Goal: Submit feedback/report problem

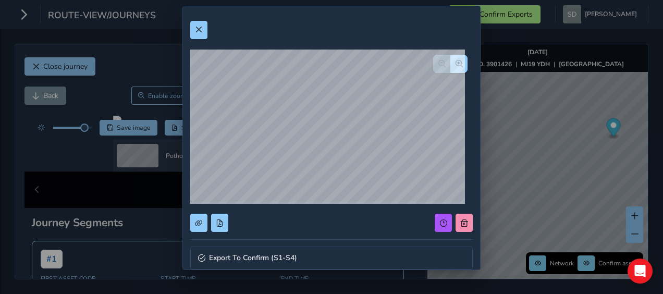
scroll to position [208, 0]
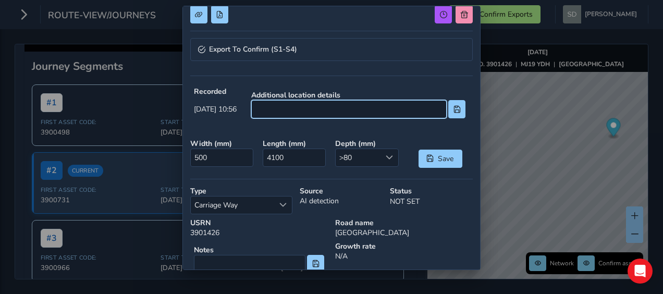
click at [290, 107] on input at bounding box center [348, 109] width 195 height 18
paste input "Opposite Overseas Cottage"
type input "Opposite Overseas Cottage"
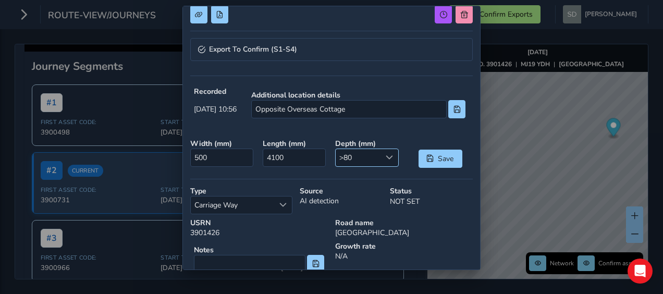
click at [385, 155] on span at bounding box center [388, 157] width 7 height 7
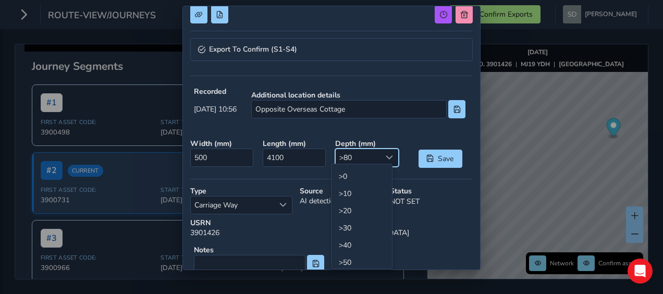
scroll to position [53, 0]
click at [343, 239] on li ">70" at bounding box center [361, 243] width 60 height 17
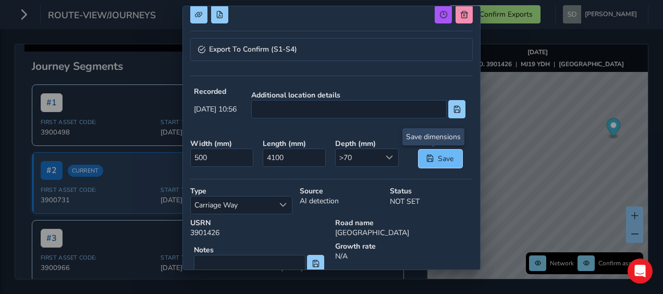
click at [437, 157] on span "Save" at bounding box center [445, 159] width 17 height 10
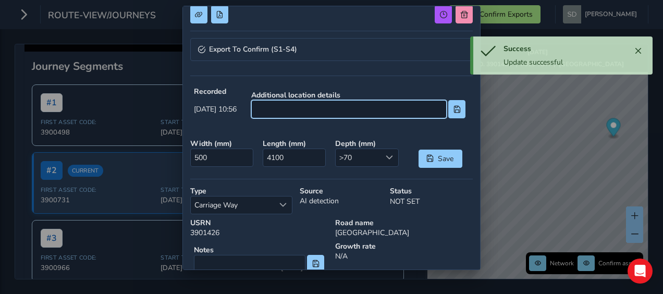
click at [297, 107] on input at bounding box center [348, 109] width 195 height 18
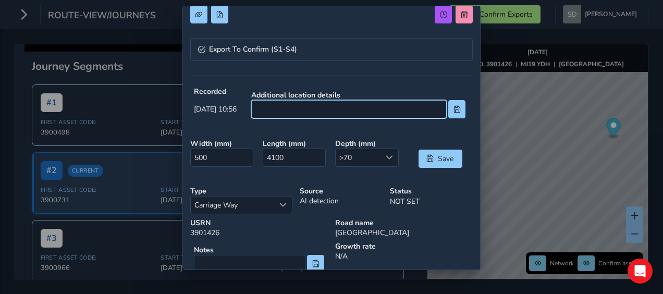
paste input "Opposite Overseas Cottage"
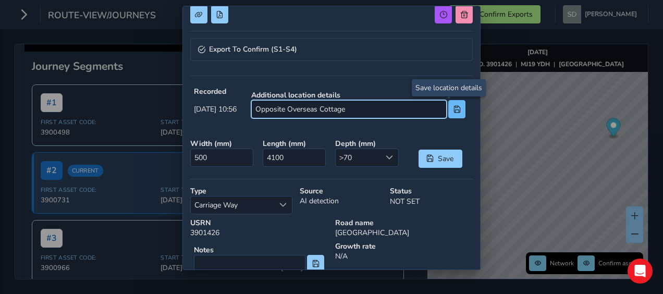
type input "Opposite Overseas Cottage"
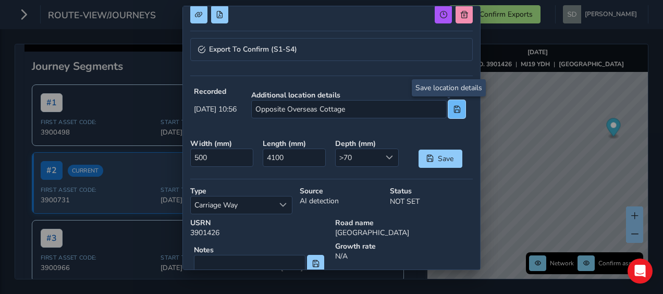
click at [453, 108] on span at bounding box center [456, 109] width 7 height 7
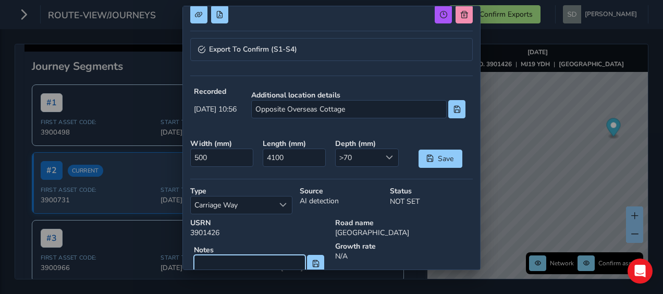
click at [225, 257] on input at bounding box center [249, 264] width 111 height 18
paste input "Opposite Overseas Cottage"
type input "Edge of the Carriageway Defect 4.1m x 0.5m x 70mm Opposite Overseas Cottage"
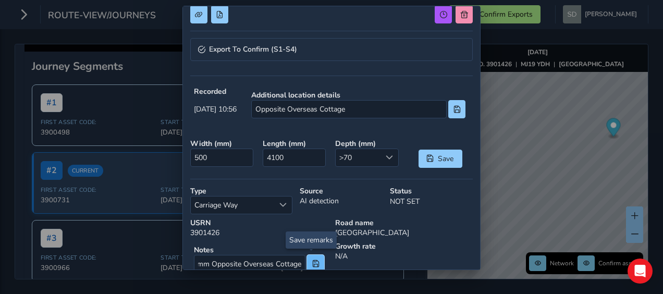
click at [314, 263] on span at bounding box center [315, 263] width 7 height 7
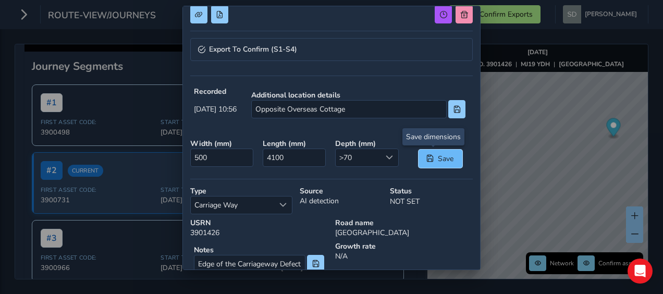
click at [427, 150] on button "Save" at bounding box center [440, 159] width 44 height 18
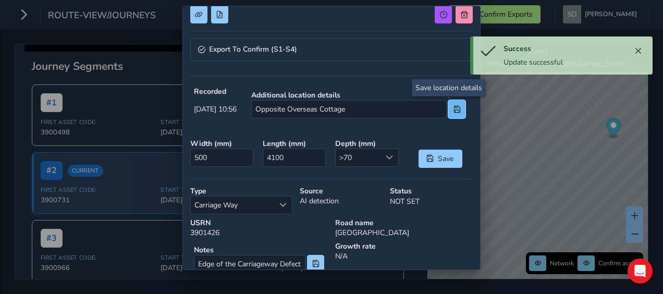
click at [453, 108] on span at bounding box center [456, 109] width 7 height 7
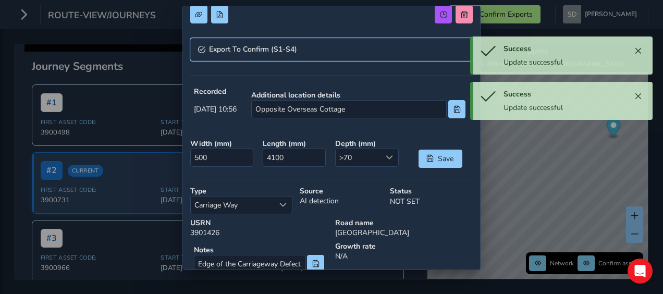
click at [229, 52] on span "Export To Confirm (S1-S4)" at bounding box center [253, 49] width 88 height 7
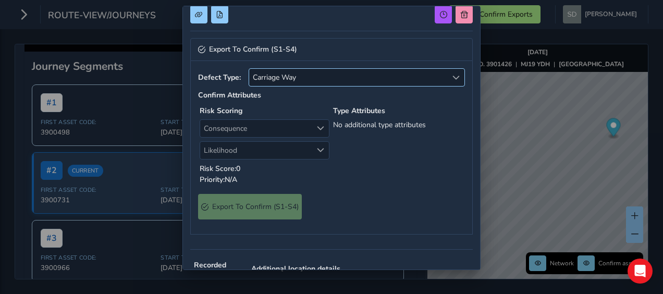
click at [364, 70] on span "Carriage Way" at bounding box center [348, 77] width 198 height 17
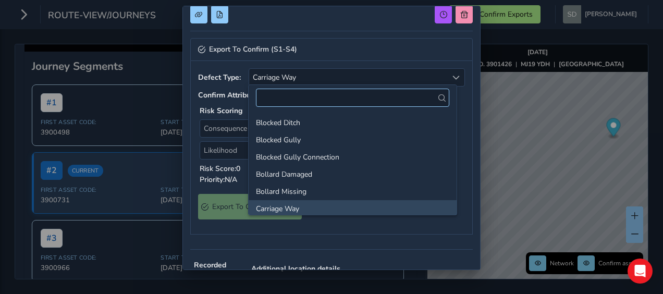
scroll to position [2, 0]
click at [313, 170] on li "Bollard Damaged" at bounding box center [352, 172] width 208 height 17
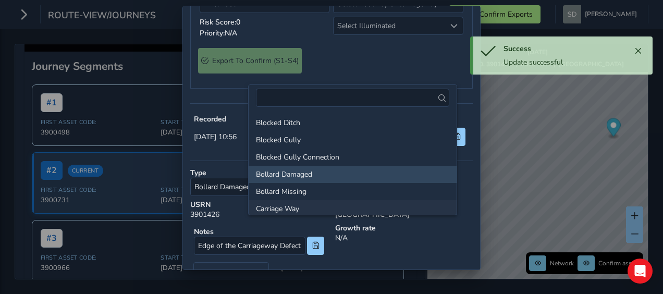
click at [305, 207] on li "Carriage Way" at bounding box center [352, 208] width 208 height 17
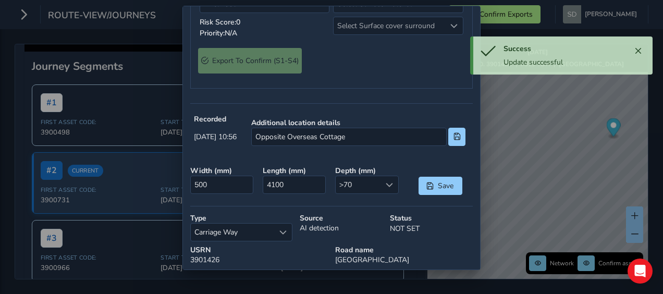
click at [340, 163] on li "Surface" at bounding box center [392, 164] width 125 height 17
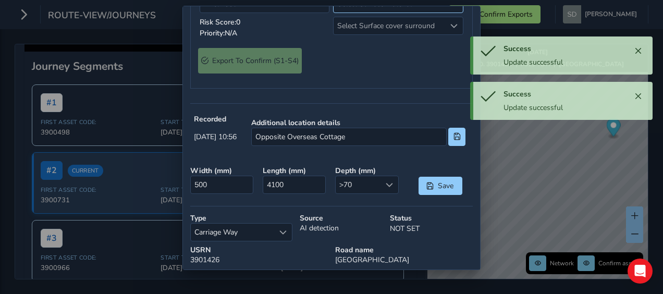
click at [345, 13] on span "Select Surface material" at bounding box center [388, 3] width 111 height 17
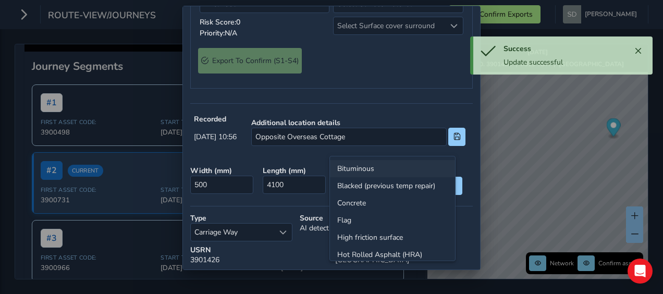
click at [345, 168] on li "Bituminous" at bounding box center [392, 168] width 125 height 17
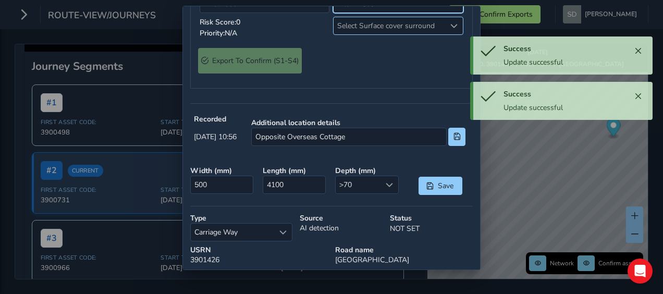
click at [347, 34] on span "Select Surface cover surround" at bounding box center [388, 25] width 111 height 17
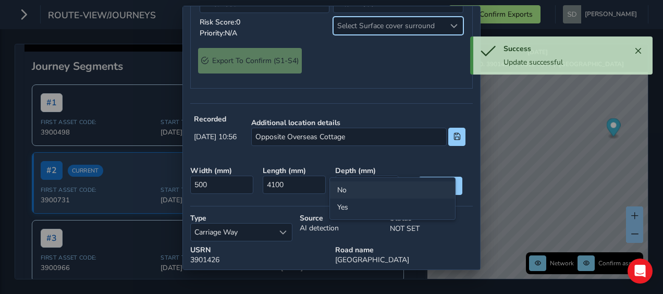
click at [344, 192] on li "No" at bounding box center [392, 189] width 125 height 17
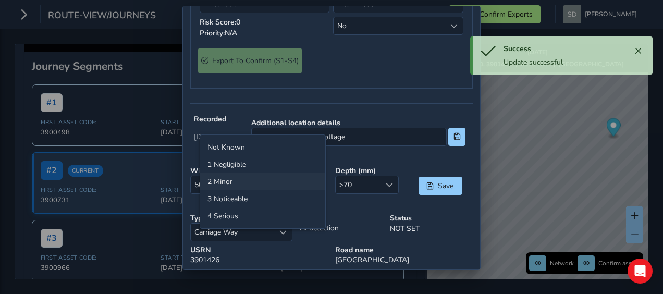
click at [255, 184] on li "2 Minor" at bounding box center [262, 181] width 125 height 17
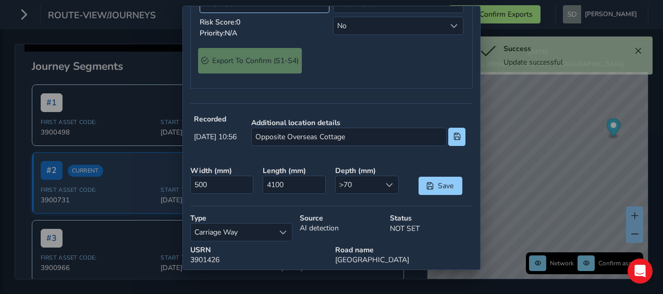
click at [314, 13] on div "Likelihood Likelihood" at bounding box center [265, 4] width 130 height 18
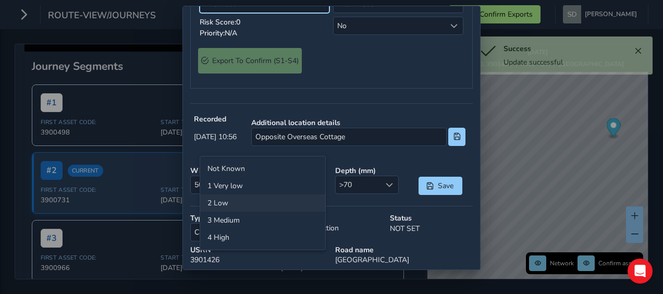
click at [235, 202] on li "2 Low" at bounding box center [262, 202] width 125 height 17
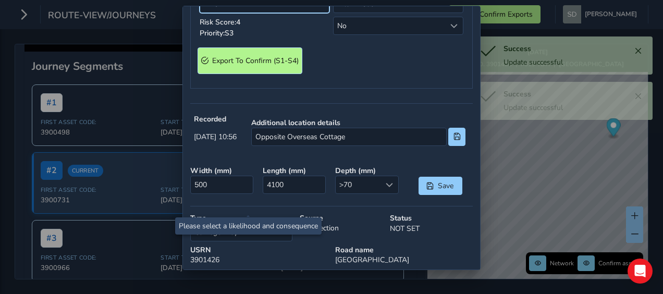
click at [272, 66] on span "Export To Confirm (S1-S4)" at bounding box center [255, 61] width 86 height 10
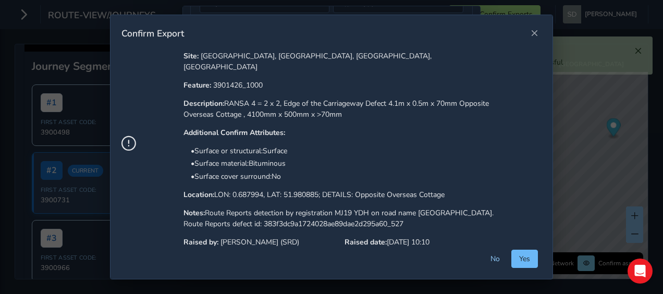
click at [536, 263] on button "Yes" at bounding box center [524, 259] width 27 height 18
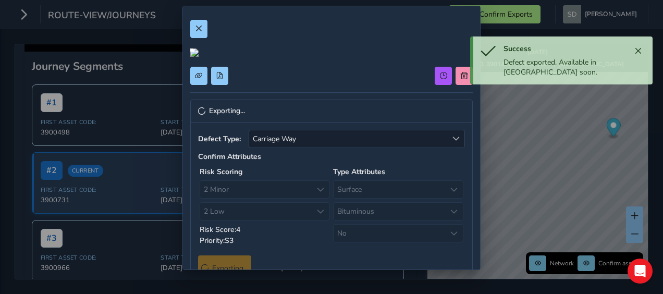
scroll to position [0, 0]
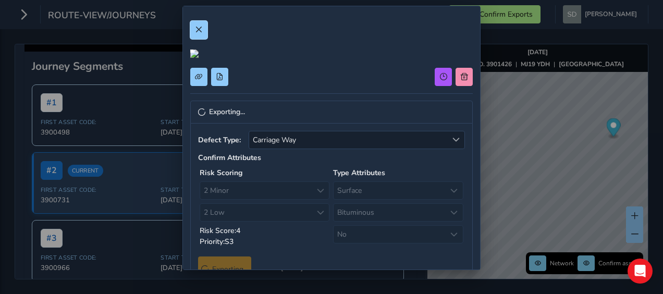
click at [196, 32] on span at bounding box center [198, 29] width 7 height 7
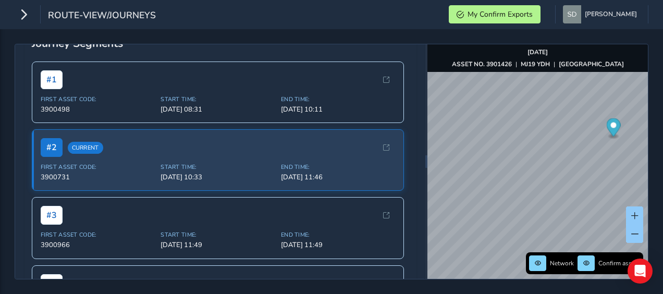
scroll to position [156, 0]
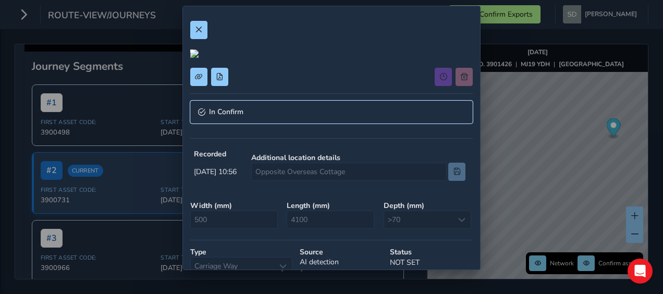
click at [268, 123] on link "In Confirm" at bounding box center [331, 112] width 282 height 23
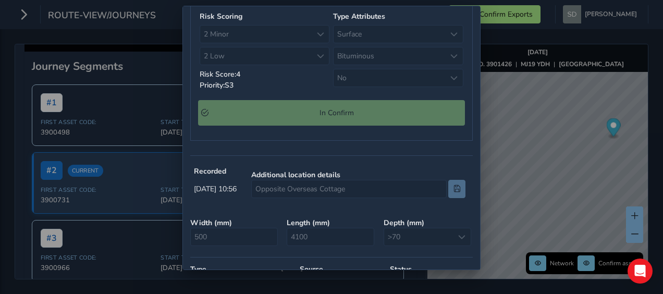
click at [293, 126] on div "In Confirm" at bounding box center [331, 113] width 267 height 26
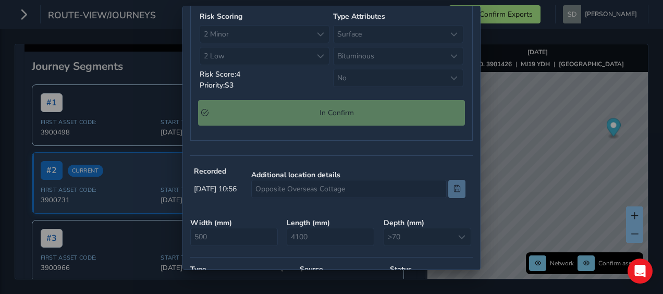
click at [318, 126] on div "In Confirm" at bounding box center [331, 113] width 267 height 26
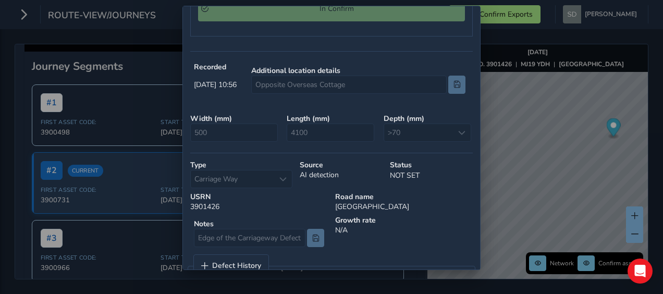
click at [289, 21] on div "In Confirm" at bounding box center [331, 9] width 267 height 26
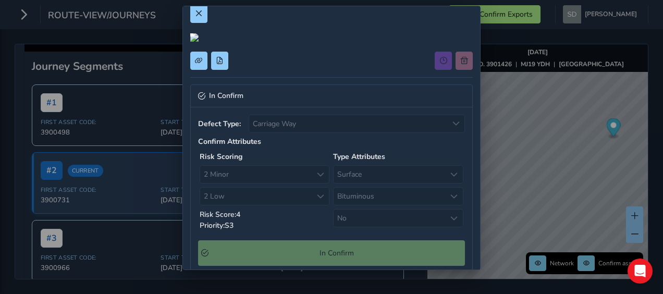
scroll to position [0, 0]
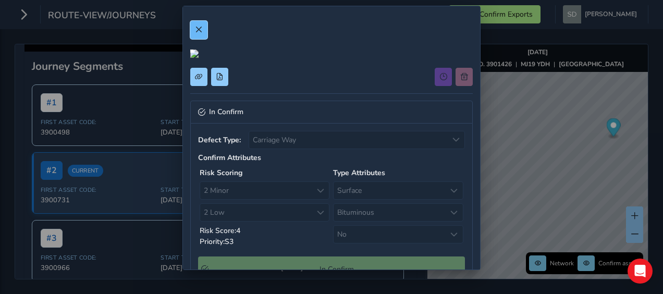
click at [200, 26] on span at bounding box center [198, 29] width 7 height 7
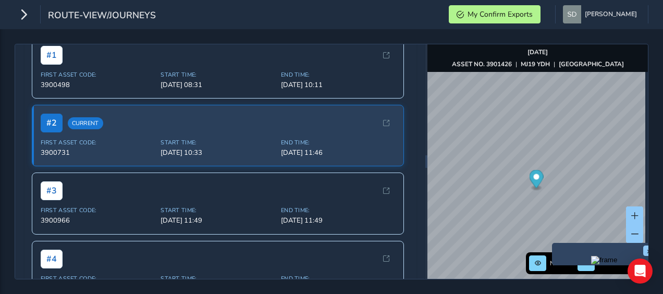
click at [591, 263] on img "Preview frame" at bounding box center [604, 260] width 26 height 8
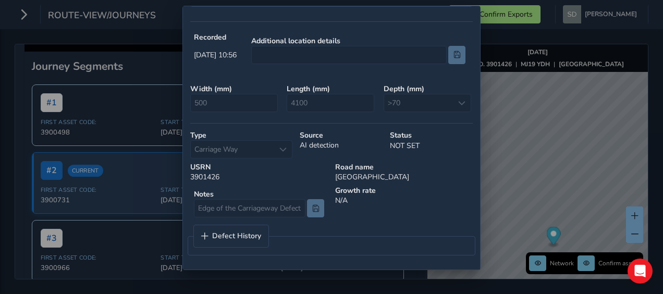
scroll to position [153, 0]
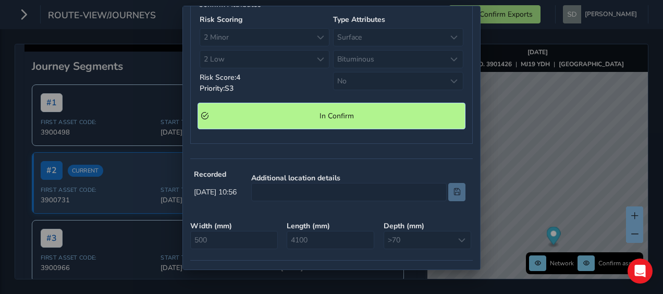
click at [347, 121] on span "In Confirm" at bounding box center [337, 116] width 250 height 10
click at [338, 129] on Confirm "In Confirm" at bounding box center [331, 116] width 267 height 26
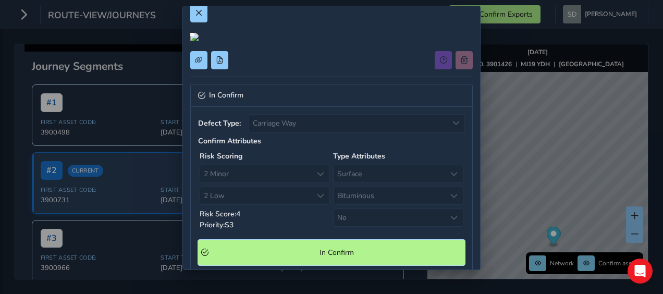
scroll to position [0, 0]
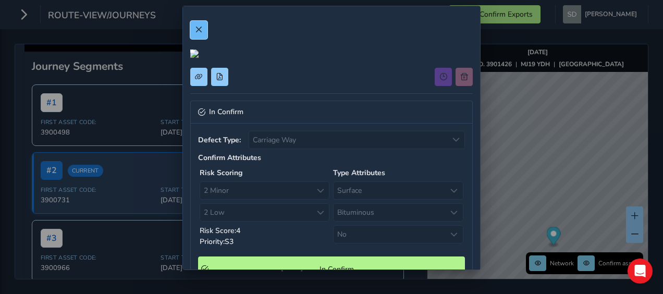
click at [197, 29] on span at bounding box center [198, 29] width 7 height 7
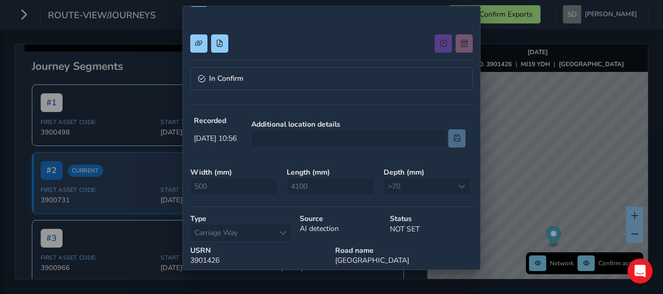
scroll to position [156, 0]
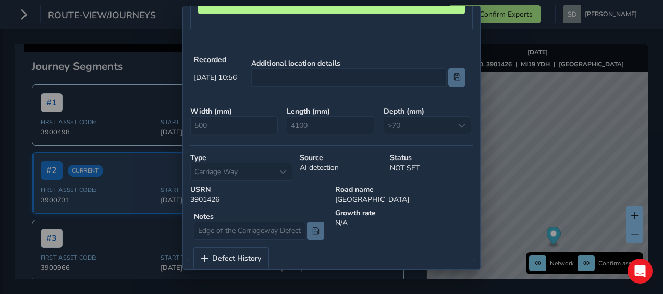
scroll to position [313, 0]
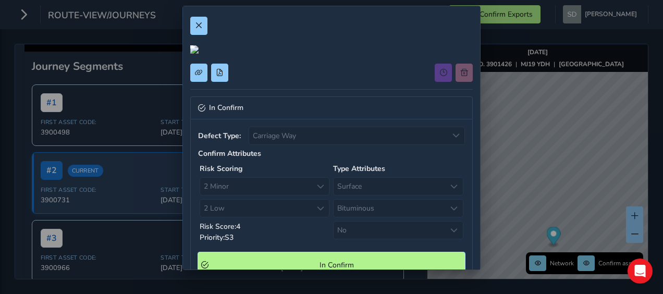
scroll to position [0, 0]
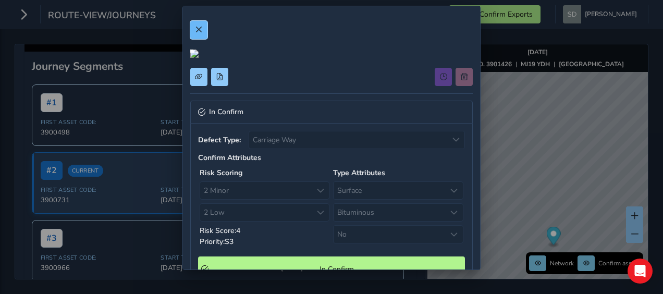
click at [200, 30] on span at bounding box center [198, 29] width 7 height 7
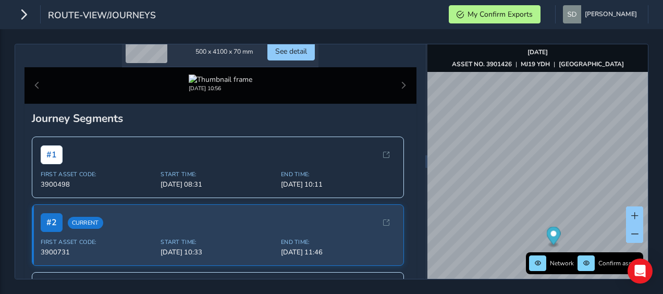
scroll to position [52, 0]
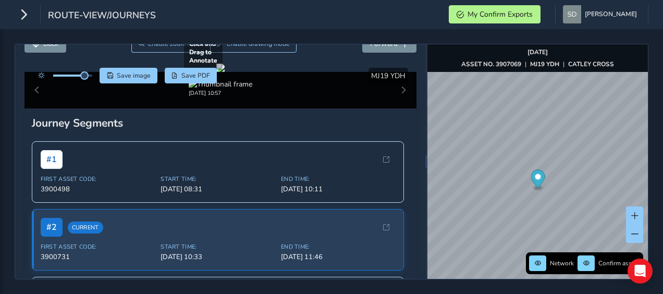
click at [225, 72] on div at bounding box center [220, 68] width 8 height 8
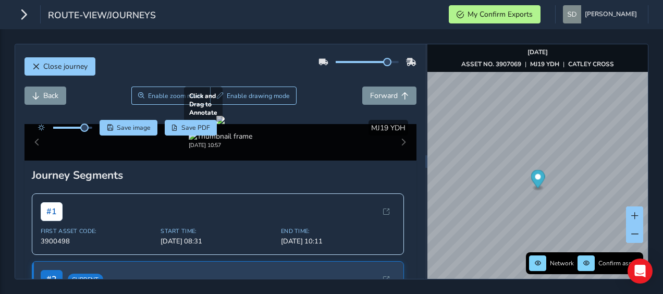
click at [225, 124] on div at bounding box center [220, 120] width 8 height 8
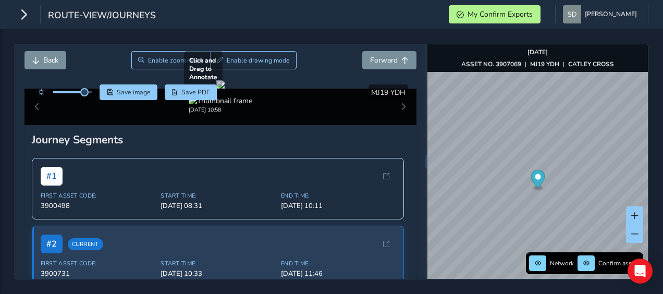
scroll to position [52, 0]
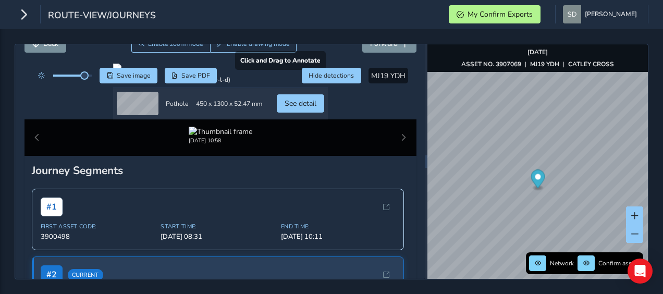
click at [233, 72] on div at bounding box center [220, 68] width 215 height 8
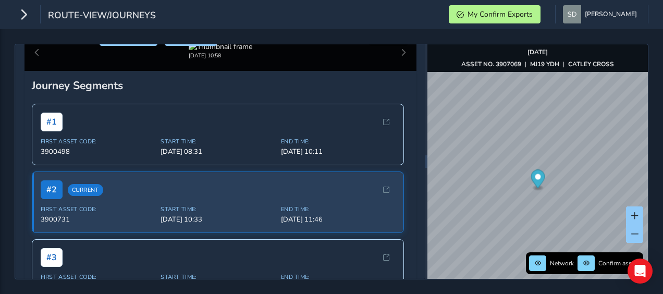
scroll to position [104, 0]
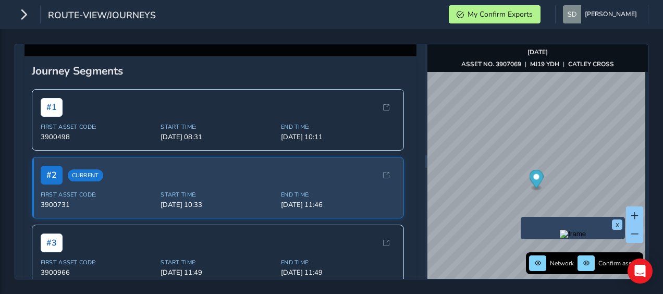
click at [521, 218] on div "x" at bounding box center [572, 228] width 104 height 22
click at [559, 238] on img "Preview frame" at bounding box center [572, 234] width 26 height 8
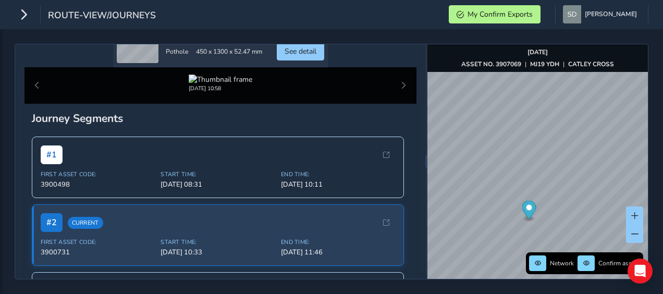
click at [147, 20] on div at bounding box center [220, 15] width 215 height 8
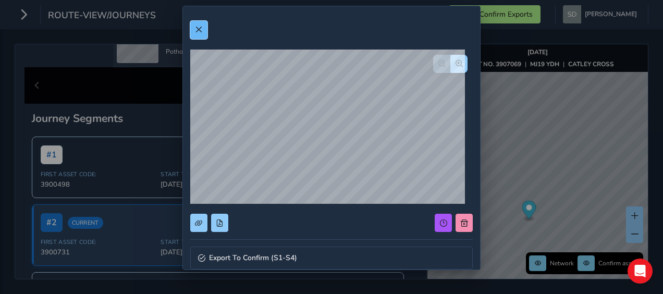
click at [192, 30] on button at bounding box center [198, 30] width 17 height 18
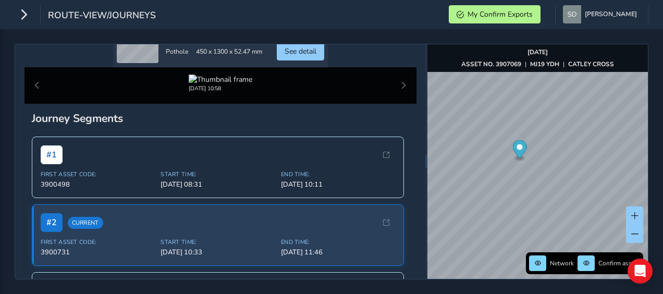
click at [146, 20] on div at bounding box center [220, 15] width 215 height 8
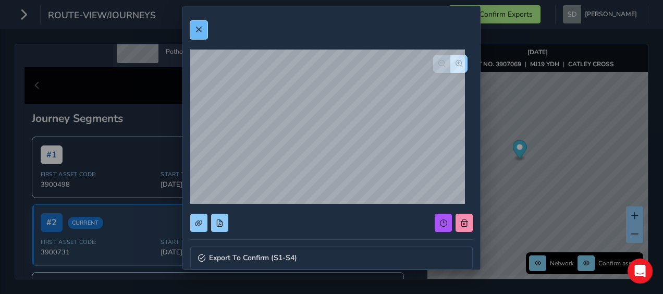
click at [193, 33] on button at bounding box center [198, 30] width 17 height 18
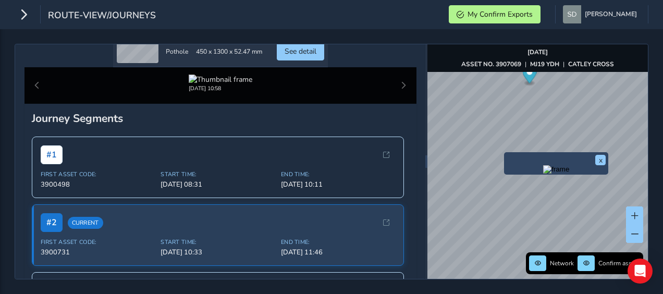
click at [150, 20] on div at bounding box center [220, 15] width 215 height 8
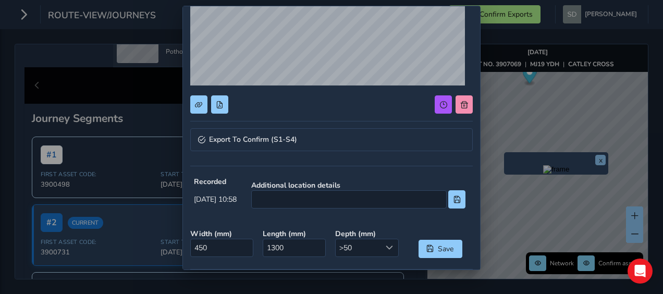
scroll to position [156, 0]
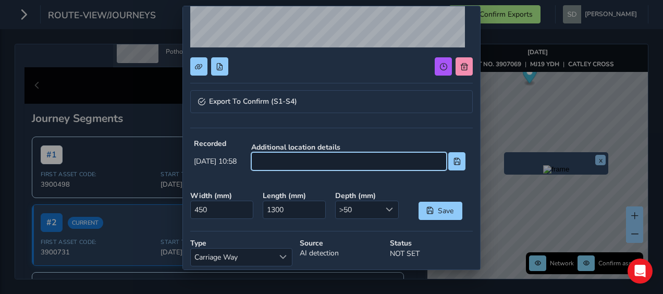
click at [315, 166] on input at bounding box center [348, 161] width 195 height 18
click at [406, 160] on input "Between Linkswood [GEOGRAPHIC_DATA]" at bounding box center [348, 161] width 195 height 18
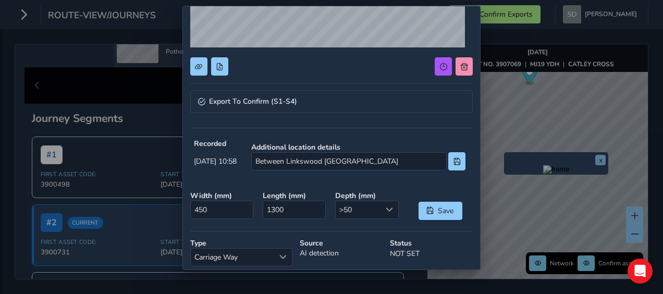
drag, startPoint x: 353, startPoint y: 163, endPoint x: 399, endPoint y: 183, distance: 50.4
click at [404, 189] on div "Save" at bounding box center [440, 205] width 72 height 36
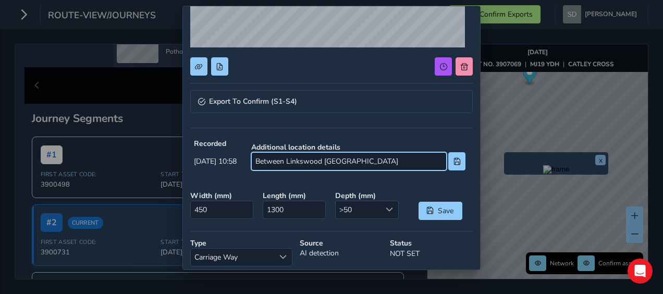
click at [365, 160] on input "Between Linkswood [GEOGRAPHIC_DATA]" at bounding box center [348, 161] width 195 height 18
click at [405, 159] on input "Between Linkswood [GEOGRAPHIC_DATA]" at bounding box center [348, 161] width 195 height 18
click at [411, 160] on input "Between Linkswood [GEOGRAPHIC_DATA] and Cat" at bounding box center [348, 161] width 195 height 18
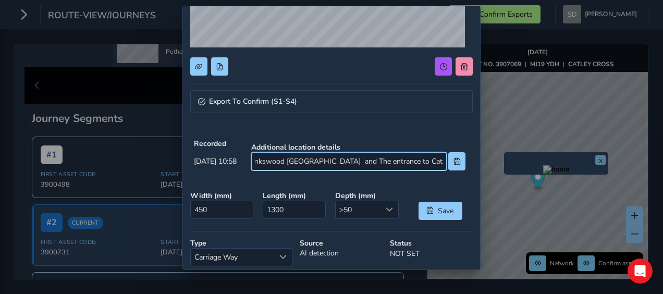
click at [429, 158] on input "Between Linkswood [GEOGRAPHIC_DATA] and The entrance to Cat" at bounding box center [348, 161] width 195 height 18
click at [434, 160] on input "Between Linkswood [GEOGRAPHIC_DATA] and The entrance to Cat" at bounding box center [348, 161] width 195 height 18
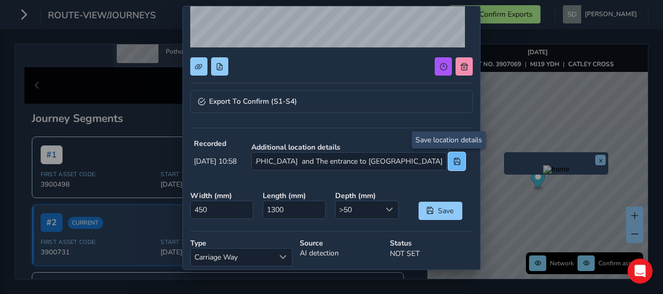
click at [453, 161] on span at bounding box center [456, 161] width 7 height 7
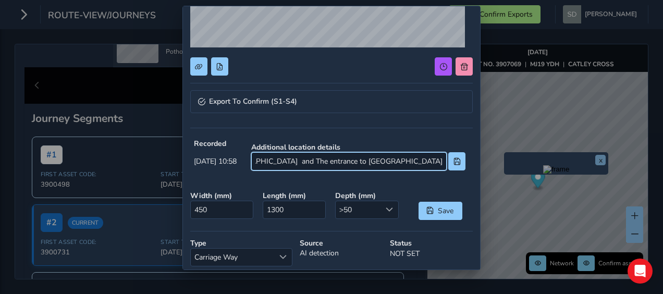
drag, startPoint x: 300, startPoint y: 156, endPoint x: 431, endPoint y: 163, distance: 131.4
click at [431, 163] on input "Between [GEOGRAPHIC_DATA] and The entrance to [GEOGRAPHIC_DATA]" at bounding box center [348, 161] width 195 height 18
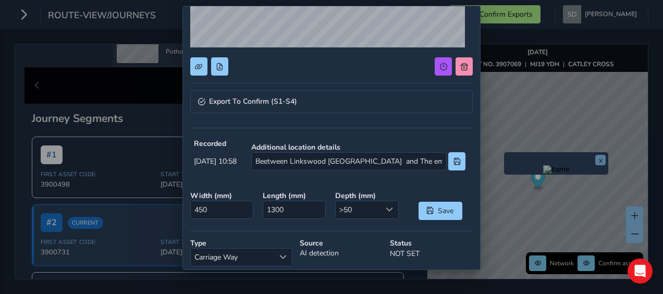
click at [415, 185] on div "Width ( mm ) 450 Length ( mm ) 1300 Depth ( mm ) >50 >50 Save" at bounding box center [331, 204] width 282 height 39
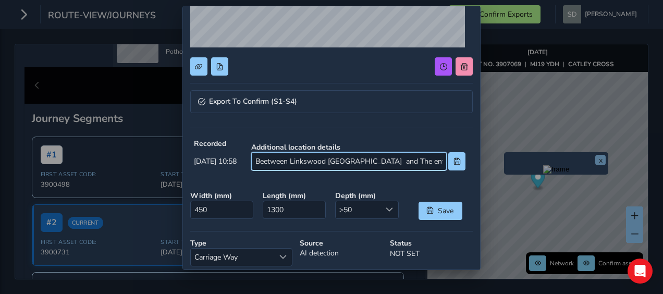
click at [286, 160] on input "Beetween Linkswood [GEOGRAPHIC_DATA] and The entrance to [GEOGRAPHIC_DATA]" at bounding box center [348, 161] width 195 height 18
drag, startPoint x: 273, startPoint y: 159, endPoint x: 439, endPoint y: 163, distance: 165.2
click at [439, 163] on div "Between [GEOGRAPHIC_DATA] and The entrance to [GEOGRAPHIC_DATA]" at bounding box center [358, 161] width 214 height 18
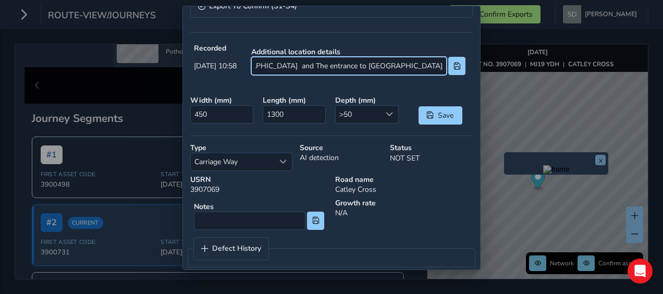
scroll to position [259, 0]
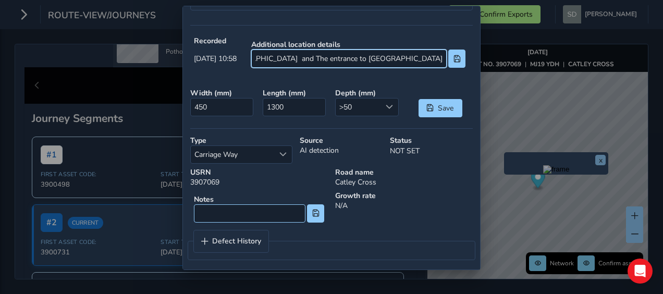
type input "Between [GEOGRAPHIC_DATA] and The entrance to [GEOGRAPHIC_DATA]"
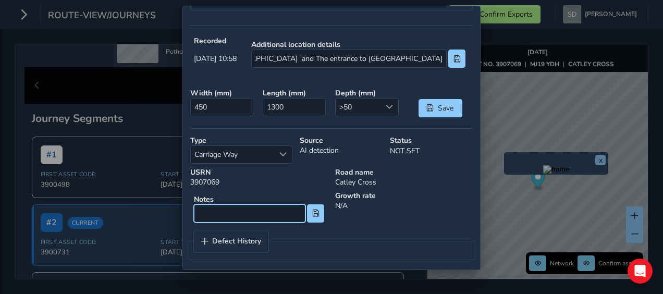
click at [209, 209] on input at bounding box center [249, 213] width 111 height 18
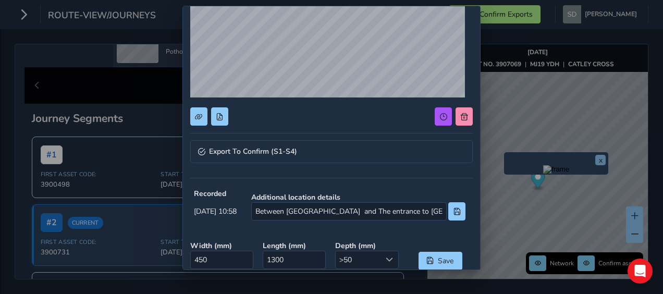
scroll to position [103, 0]
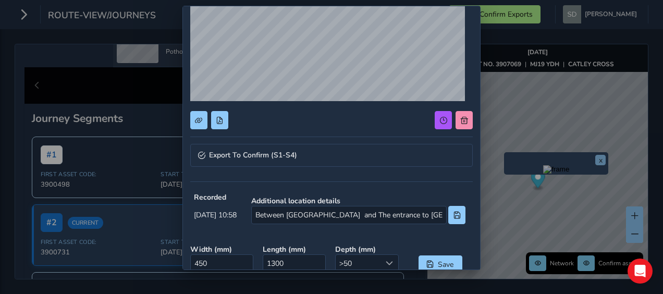
type input "Edge"
click at [466, 121] on div "Export To Confirm (S1-S4) Recorded [DATE] 10:58 Additional location details Bet…" at bounding box center [331, 168] width 297 height 528
click at [460, 122] on button at bounding box center [463, 120] width 17 height 18
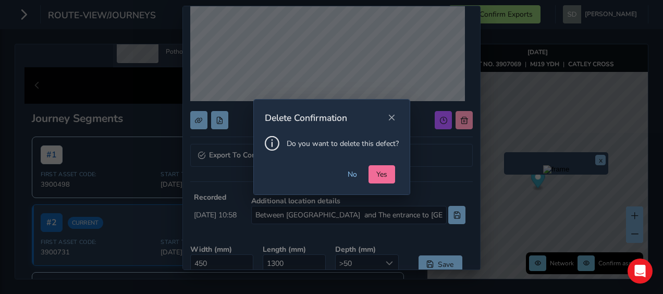
click at [388, 176] on button "Yes" at bounding box center [381, 174] width 27 height 18
type input "Between [GEOGRAPHIC_DATA] and The entrance to [GEOGRAPHIC_DATA]"
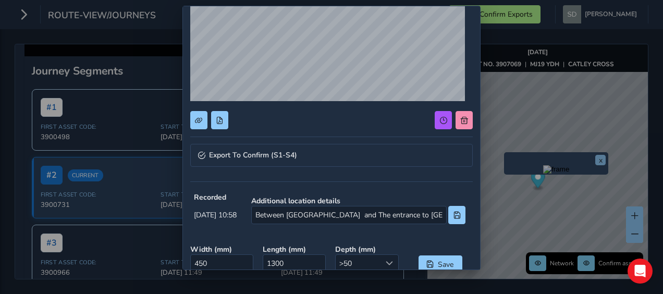
scroll to position [0, 0]
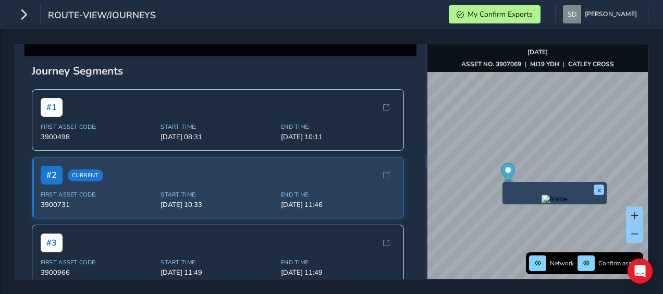
click at [507, 182] on div "x" at bounding box center [554, 193] width 104 height 22
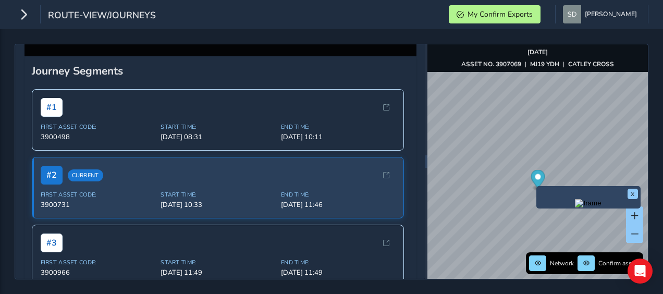
click at [575, 207] on img "Preview frame" at bounding box center [588, 203] width 26 height 8
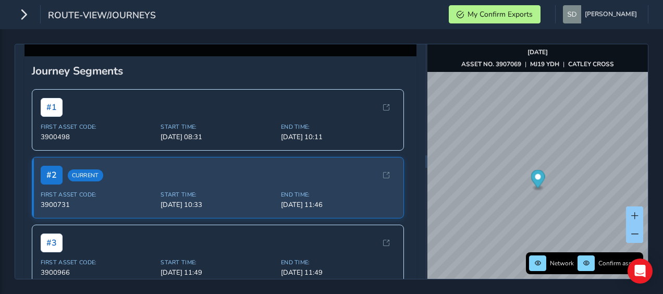
click at [225, 20] on div at bounding box center [220, 15] width 8 height 8
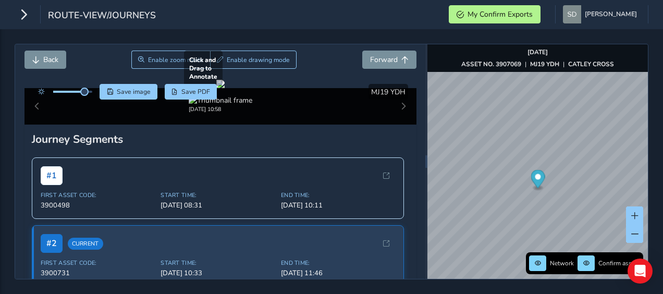
scroll to position [52, 0]
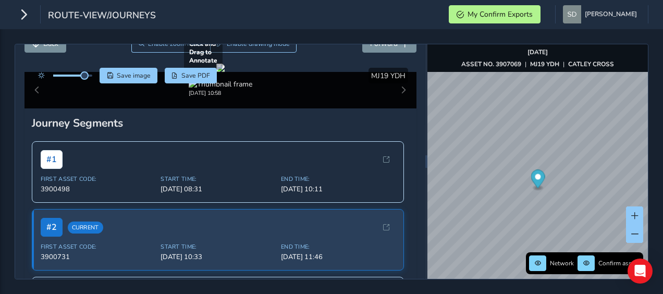
click at [216, 72] on div at bounding box center [220, 68] width 8 height 8
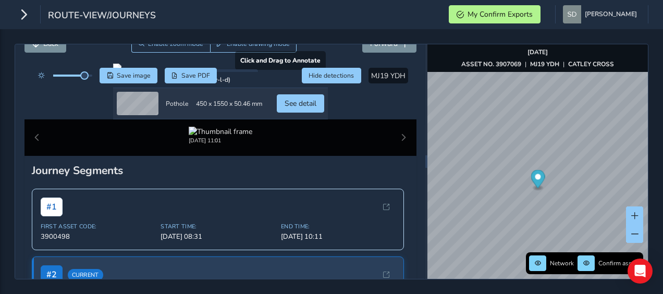
click at [164, 72] on div at bounding box center [220, 68] width 215 height 8
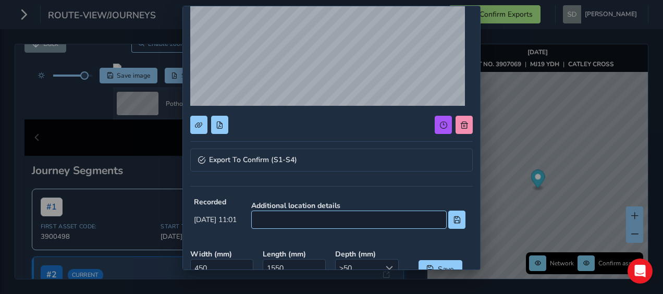
scroll to position [52, 0]
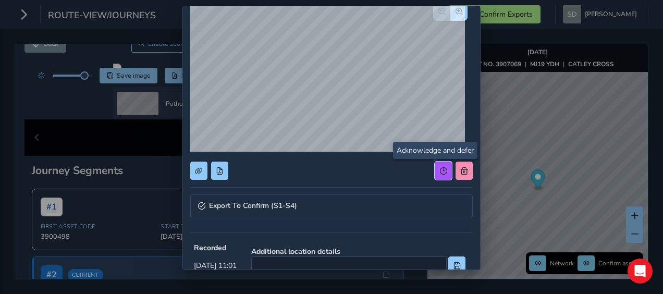
click at [438, 173] on button at bounding box center [442, 170] width 17 height 18
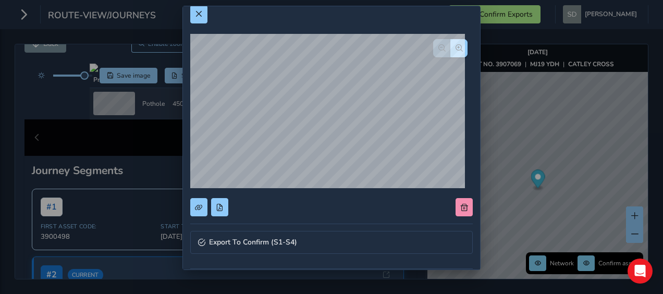
scroll to position [0, 0]
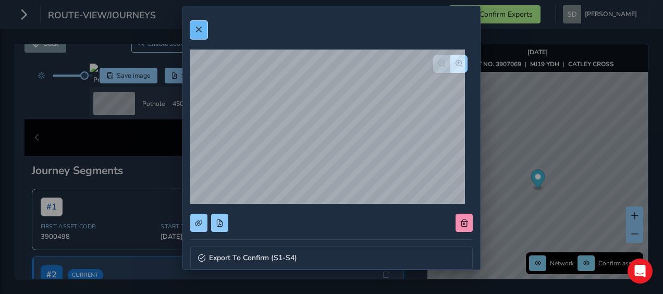
click at [202, 29] on button at bounding box center [198, 30] width 17 height 18
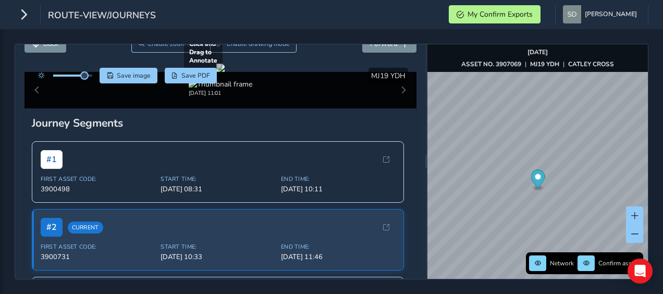
click at [225, 72] on div at bounding box center [220, 68] width 8 height 8
drag, startPoint x: 316, startPoint y: 156, endPoint x: 350, endPoint y: 223, distance: 75.5
click at [225, 72] on div at bounding box center [220, 68] width 8 height 8
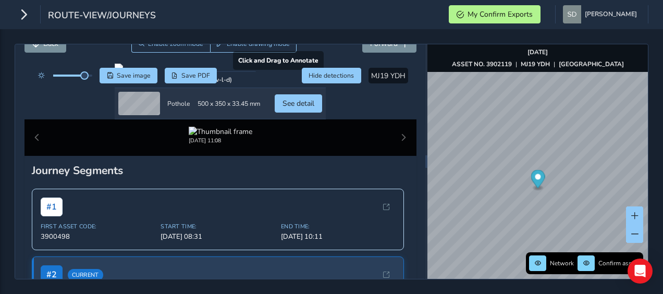
click at [160, 72] on div at bounding box center [220, 68] width 211 height 8
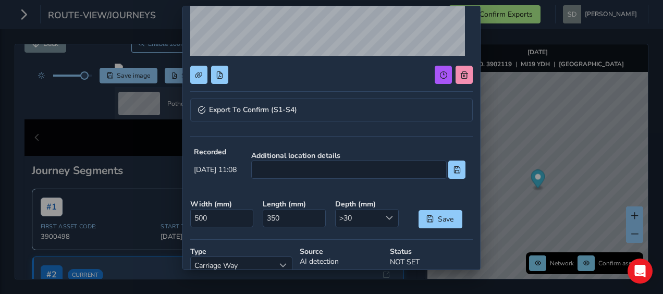
scroll to position [51, 0]
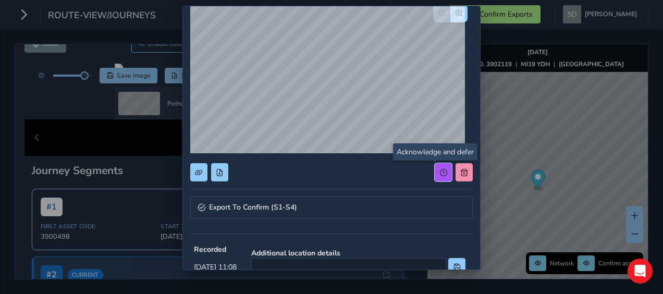
click at [440, 170] on span at bounding box center [443, 172] width 7 height 7
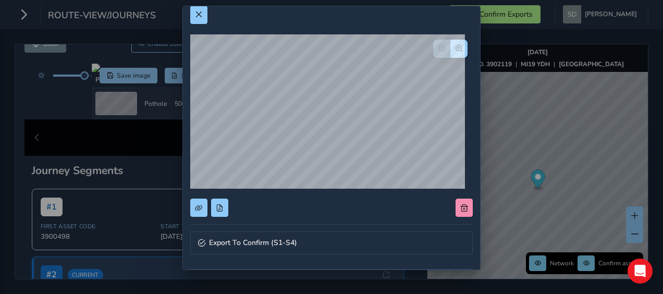
scroll to position [0, 0]
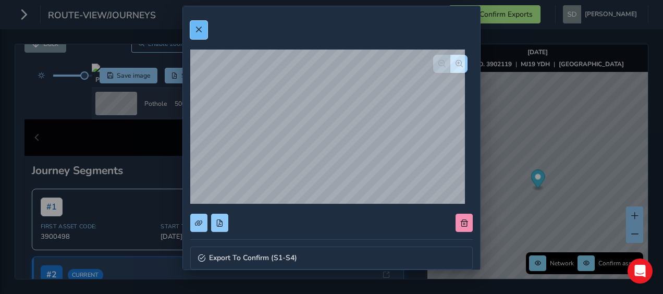
click at [197, 29] on span at bounding box center [198, 29] width 7 height 7
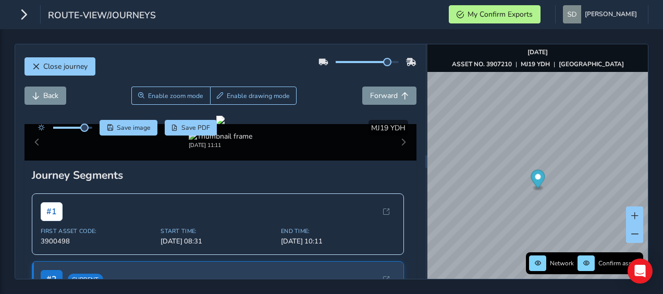
scroll to position [52, 0]
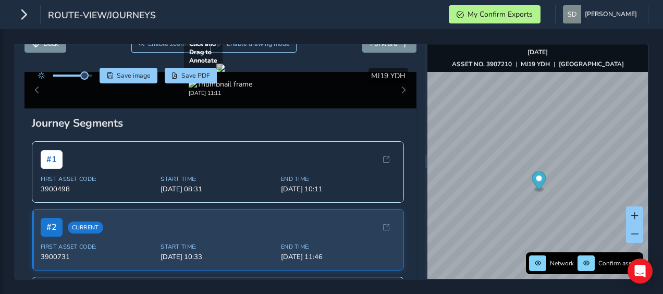
click at [225, 72] on div at bounding box center [220, 68] width 8 height 8
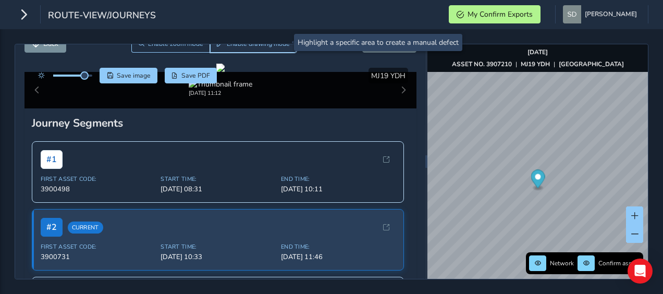
click at [250, 47] on button "Enable drawing mode" at bounding box center [253, 43] width 87 height 18
